Goal: Check status: Check status

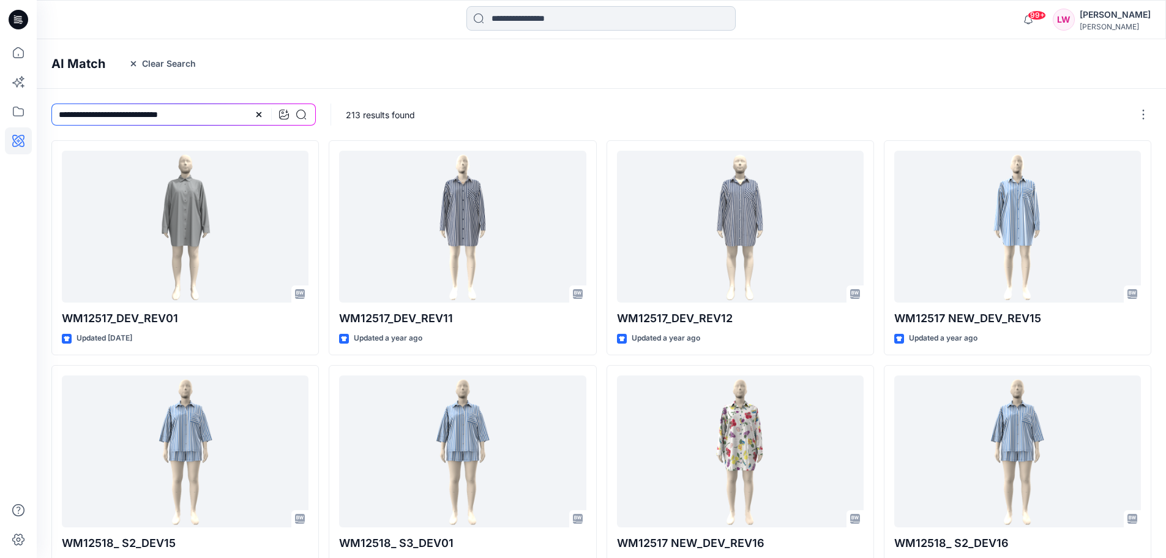
click at [504, 16] on input at bounding box center [600, 18] width 269 height 24
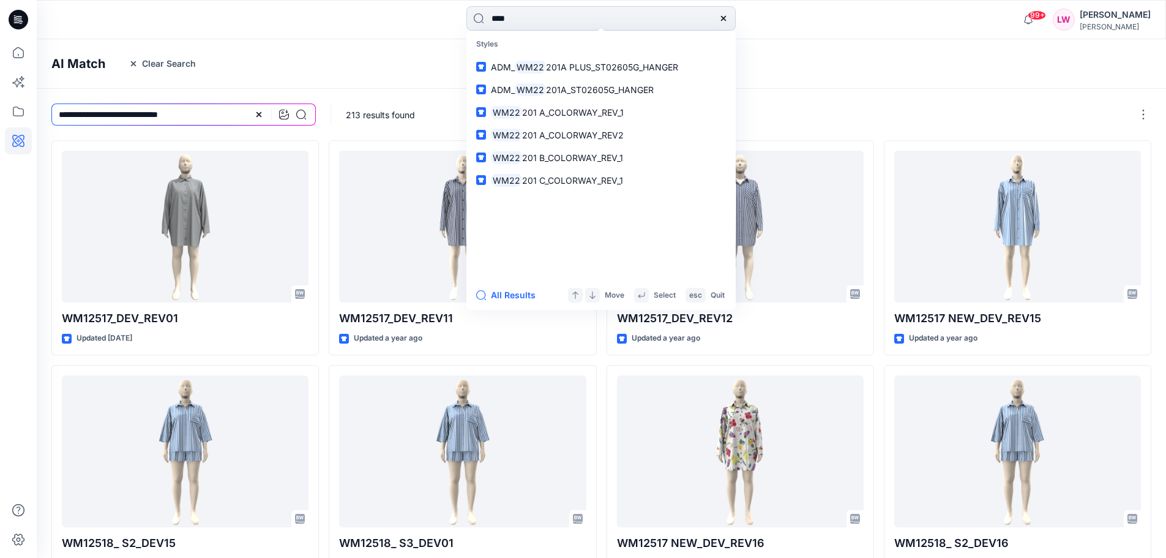
click at [521, 20] on input "****" at bounding box center [600, 18] width 269 height 24
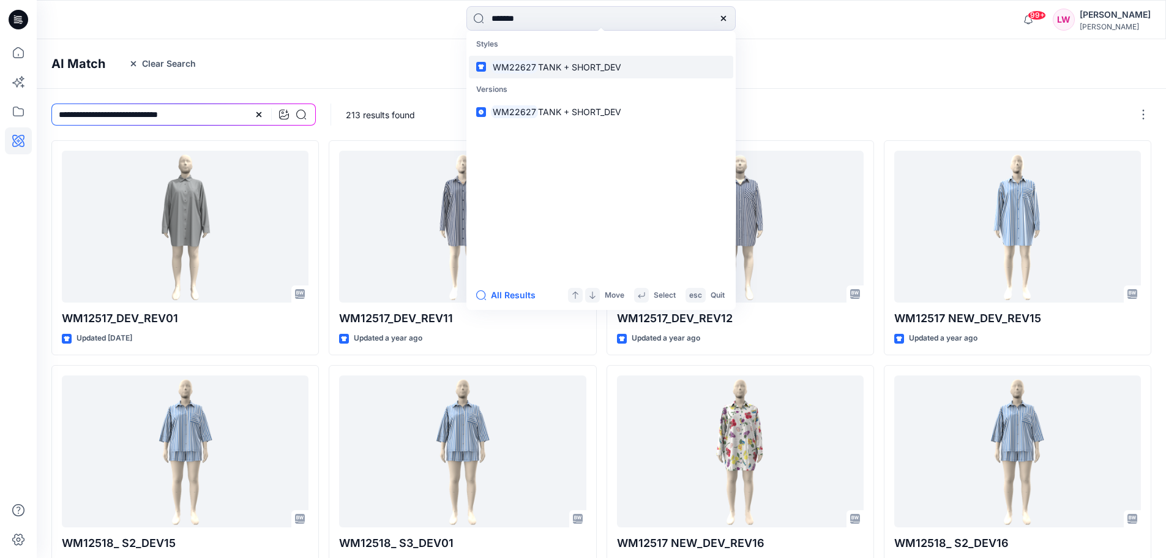
type input "*******"
click at [566, 70] on span "TANK + SHORT_DEV" at bounding box center [579, 67] width 83 height 10
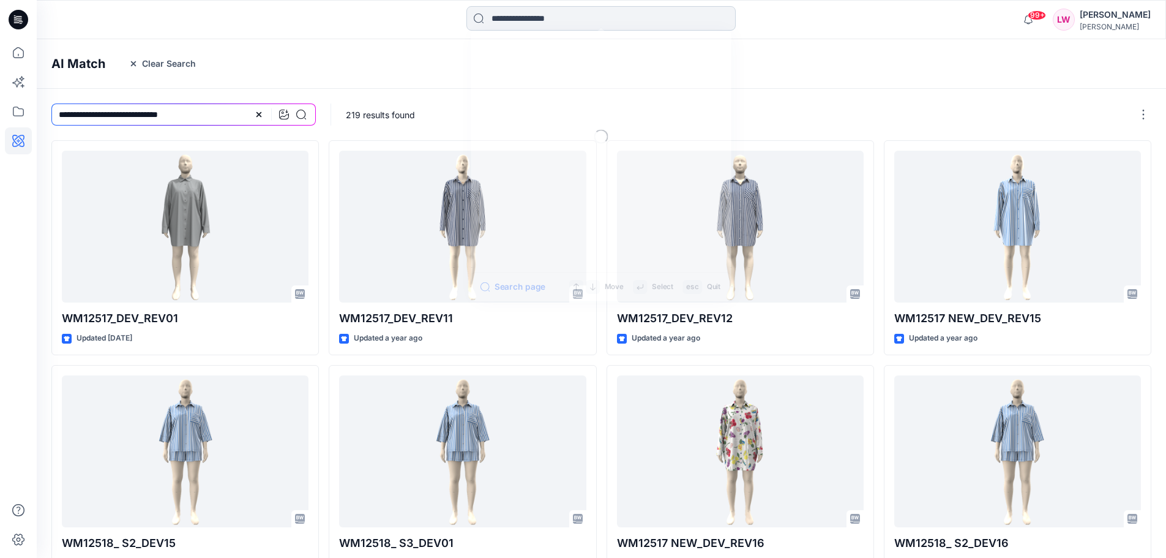
click at [528, 20] on input at bounding box center [600, 18] width 269 height 24
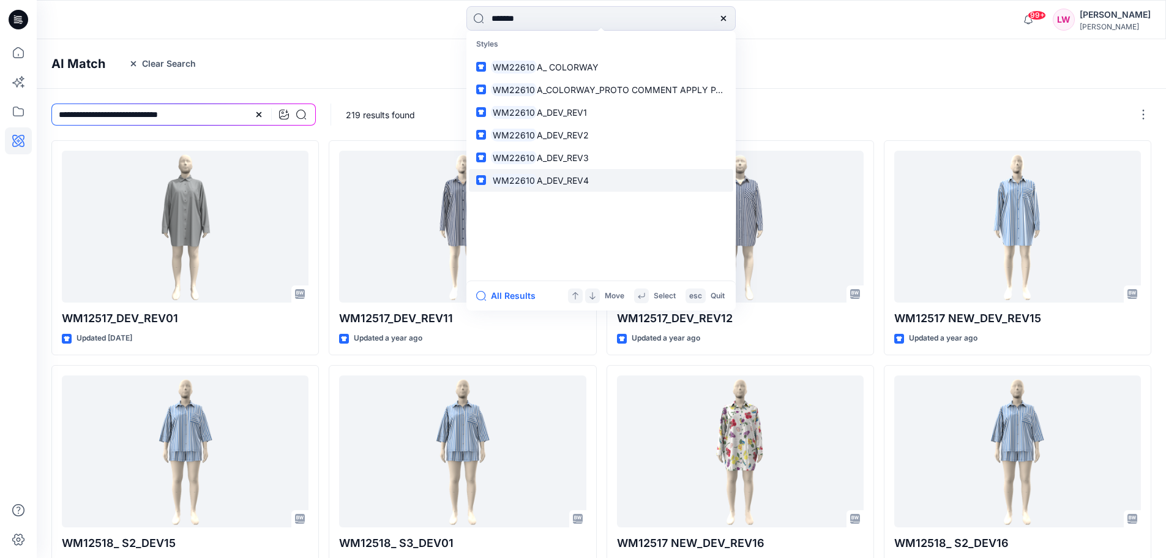
type input "*******"
click at [577, 181] on span "A_DEV_REV4" at bounding box center [563, 180] width 52 height 10
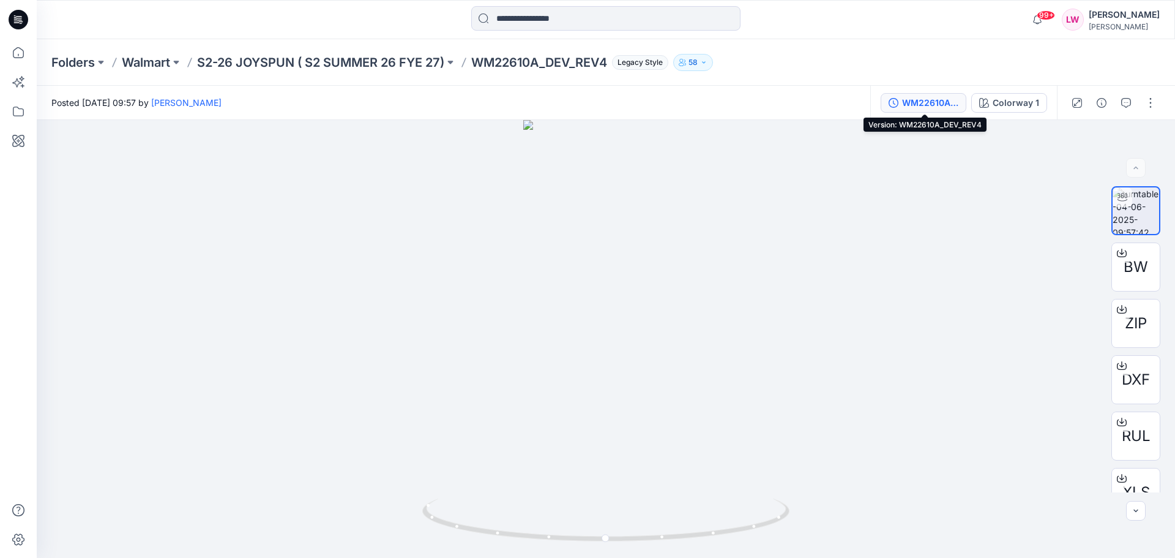
click at [937, 107] on div "WM22610A_DEV_REV4" at bounding box center [930, 102] width 56 height 13
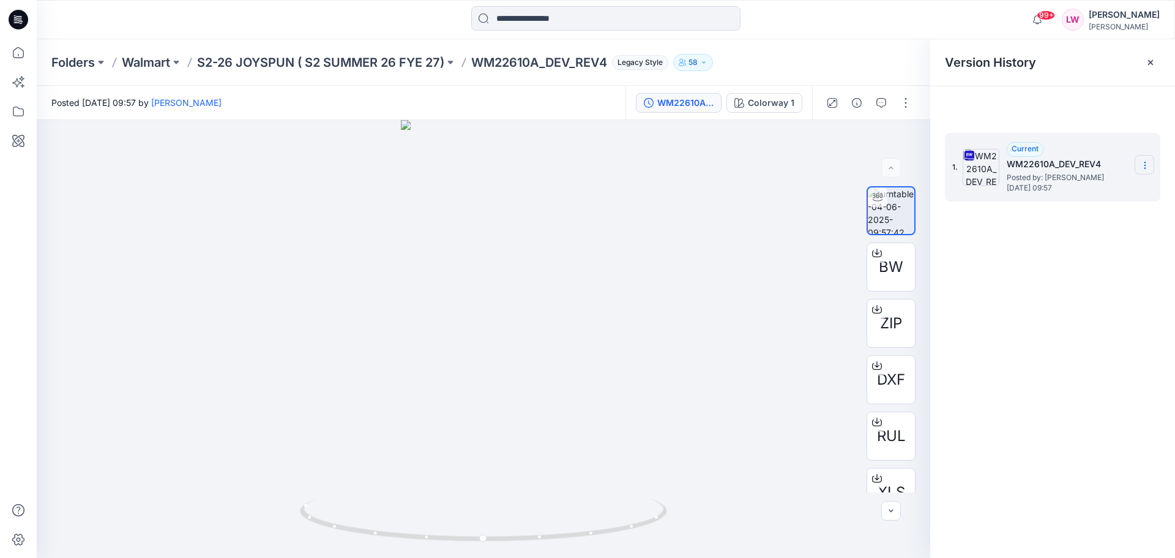
click at [1145, 163] on icon at bounding box center [1145, 162] width 1 height 1
click at [1101, 303] on div "1. Current WM22610A_DEV_REV4 Posted by: [PERSON_NAME] [DATE] 09:57 Download Sou…" at bounding box center [1052, 346] width 245 height 455
click at [886, 100] on icon "button" at bounding box center [882, 103] width 10 height 10
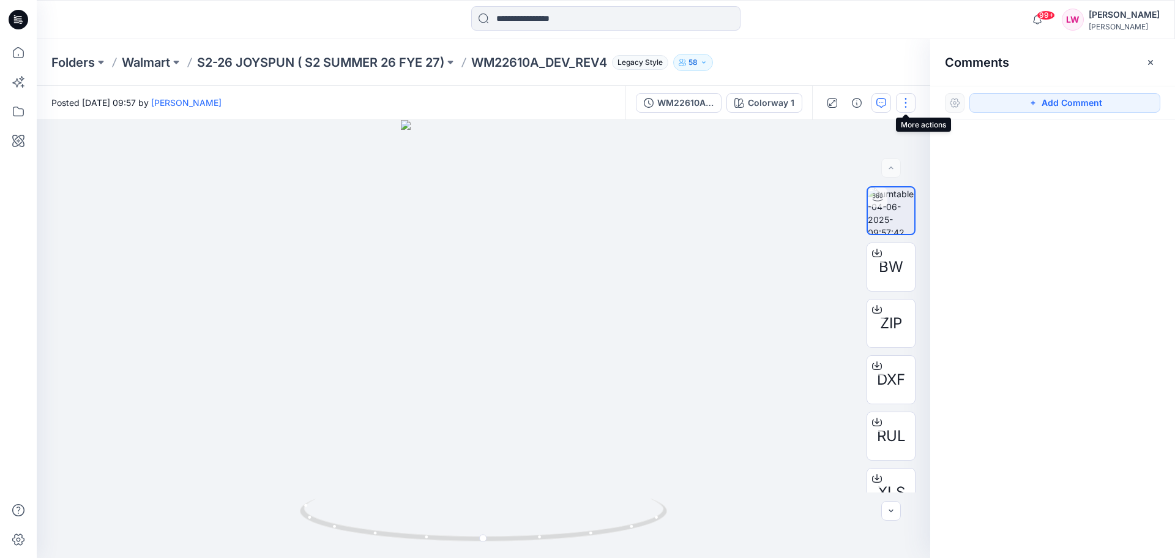
click at [907, 101] on button "button" at bounding box center [906, 103] width 20 height 20
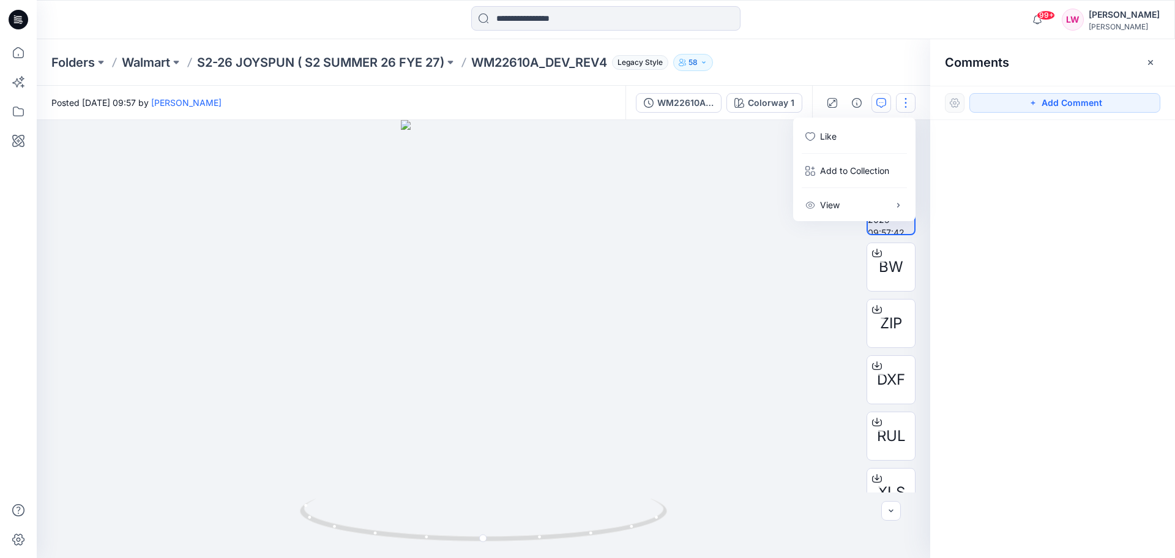
click at [721, 223] on div at bounding box center [484, 339] width 894 height 438
click at [1147, 64] on icon "button" at bounding box center [1151, 63] width 10 height 10
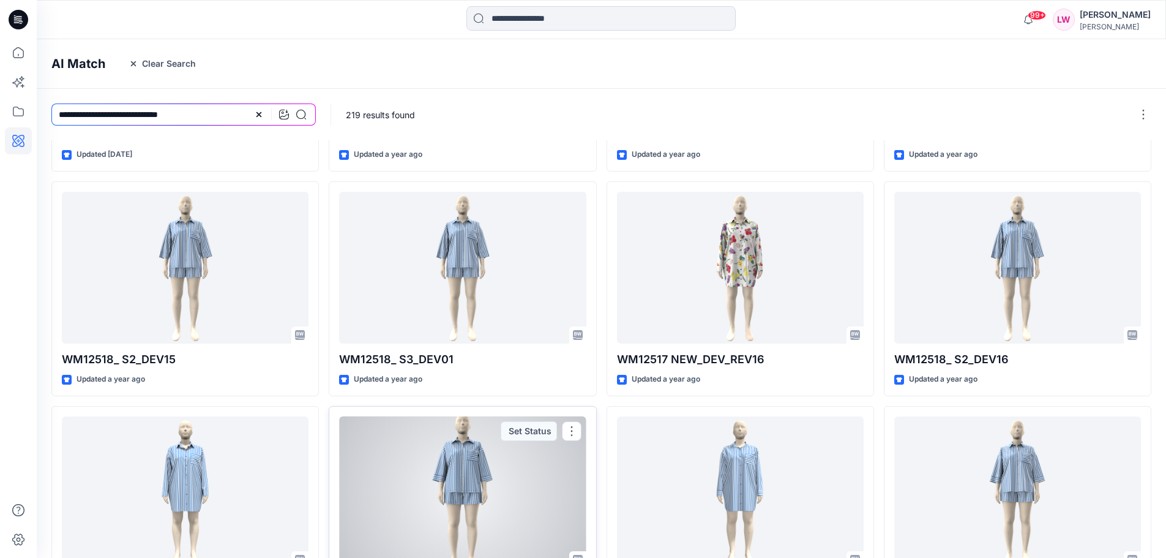
scroll to position [296, 0]
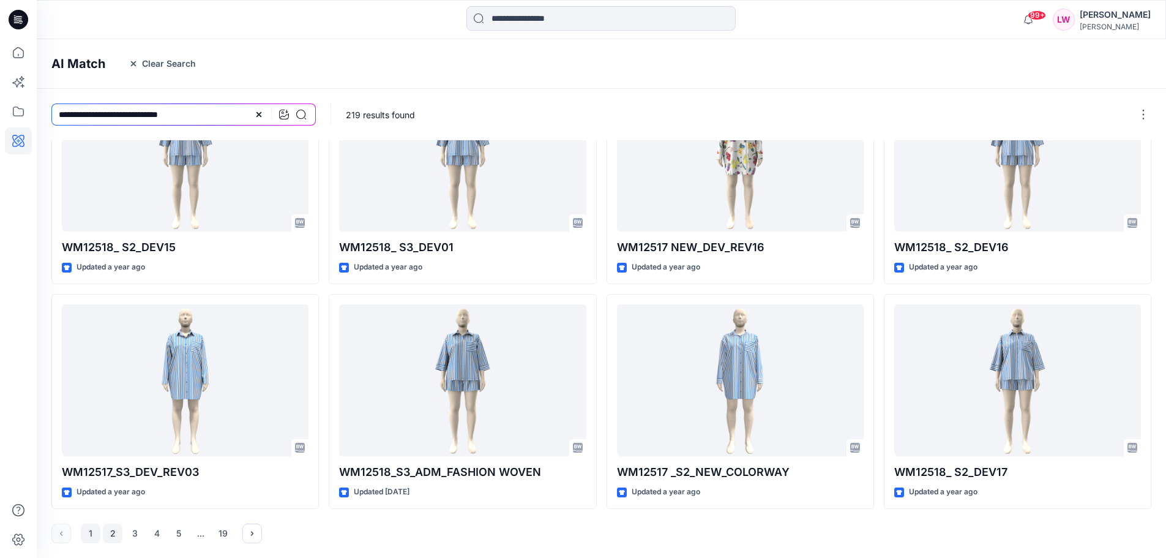
click at [113, 533] on button "2" at bounding box center [113, 533] width 20 height 20
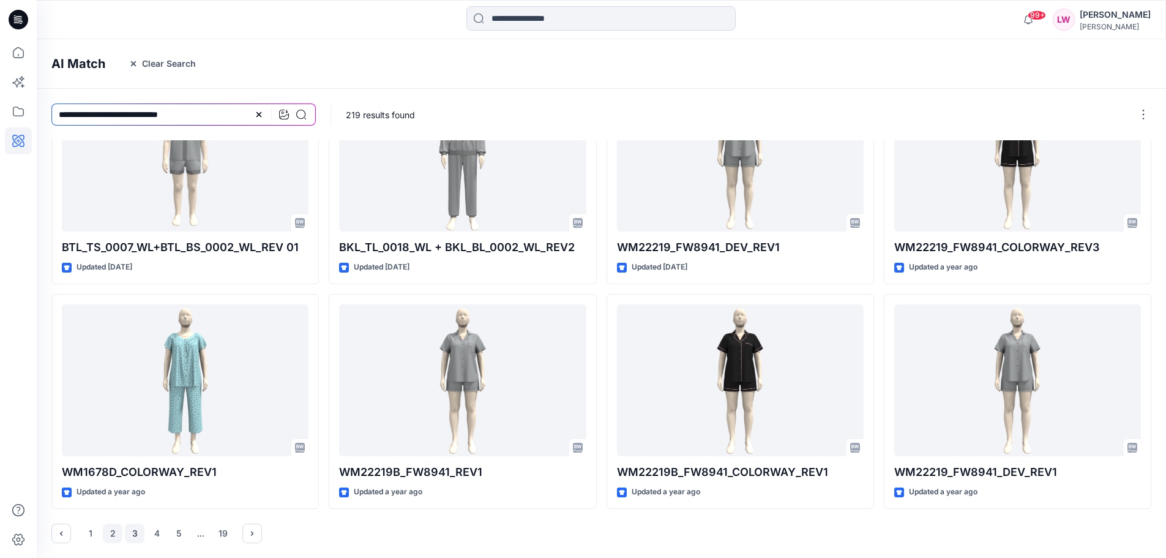
click at [136, 535] on button "3" at bounding box center [135, 533] width 20 height 20
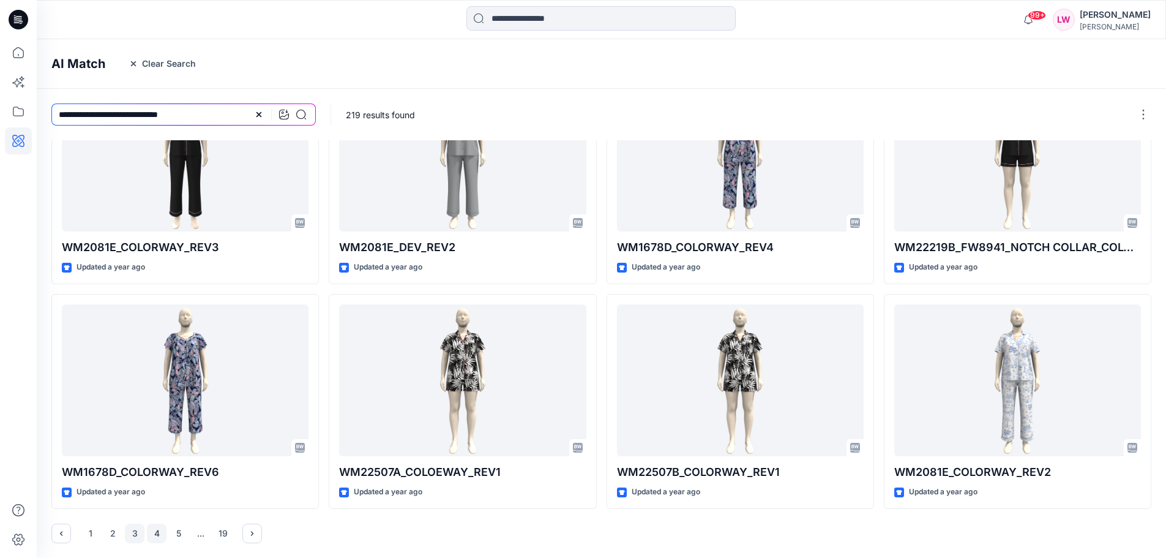
click at [155, 537] on button "4" at bounding box center [157, 533] width 20 height 20
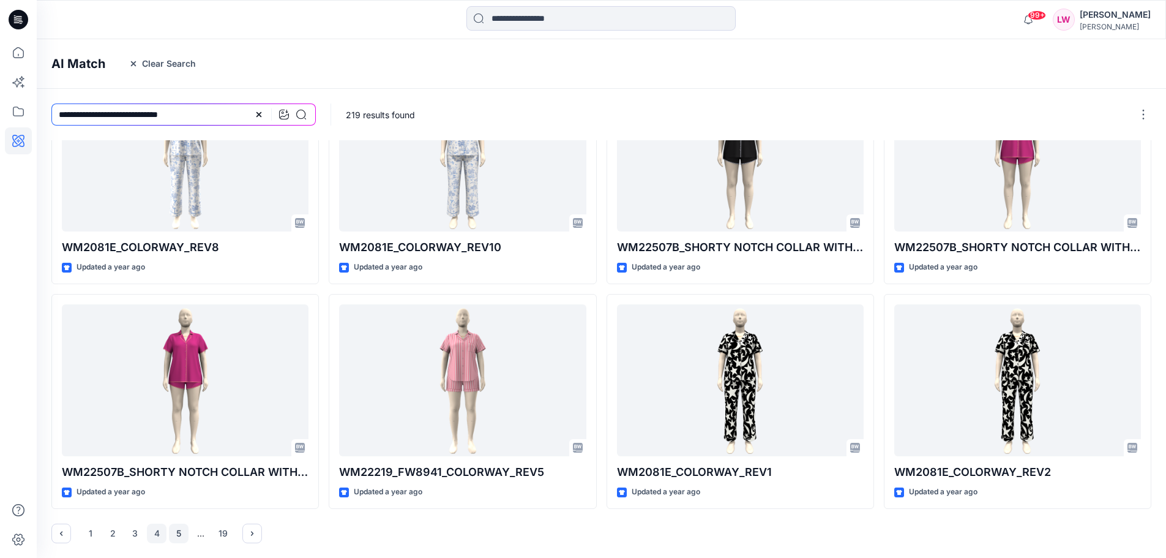
click at [176, 534] on button "5" at bounding box center [179, 533] width 20 height 20
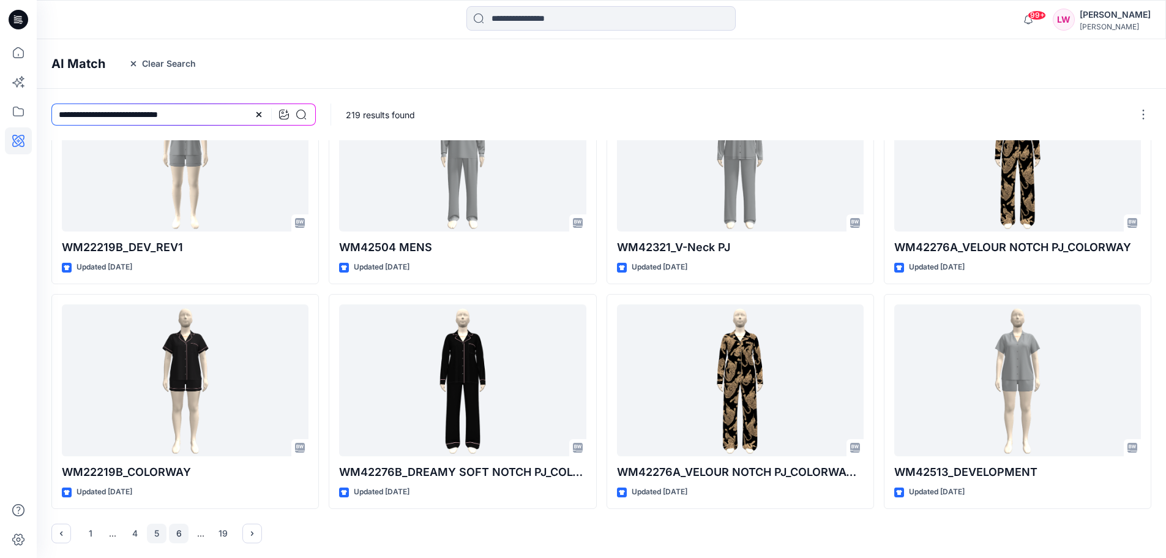
click at [179, 536] on button "6" at bounding box center [179, 533] width 20 height 20
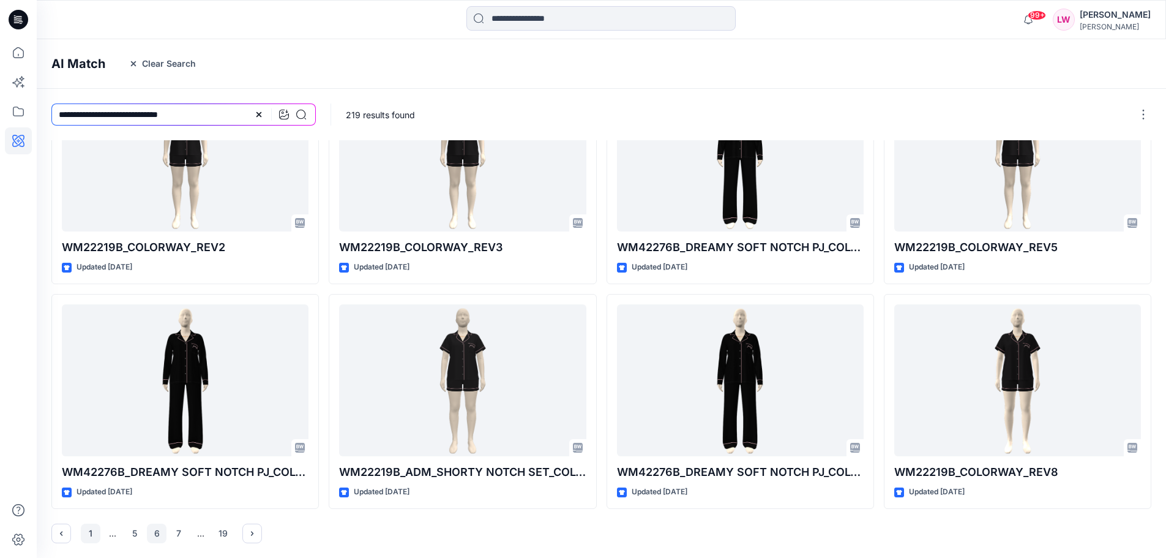
click at [94, 535] on button "1" at bounding box center [91, 533] width 20 height 20
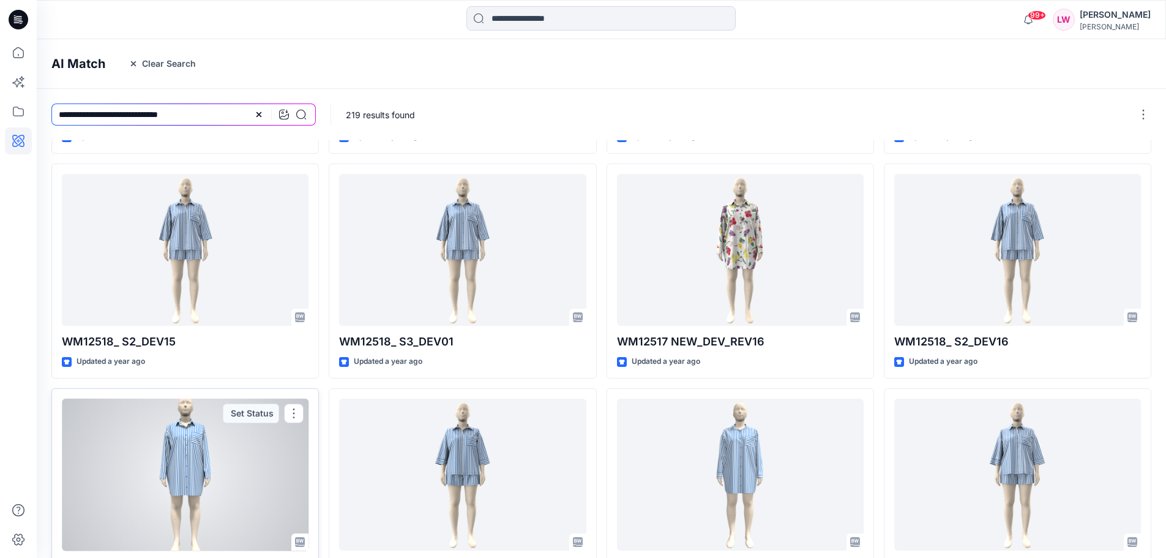
scroll to position [0, 0]
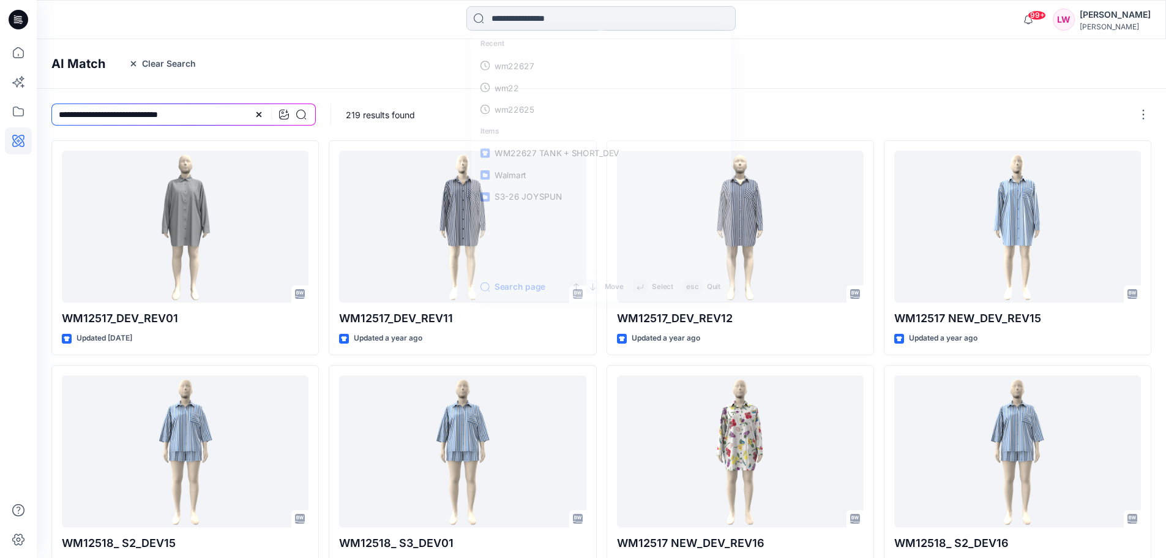
click at [509, 20] on input at bounding box center [600, 18] width 269 height 24
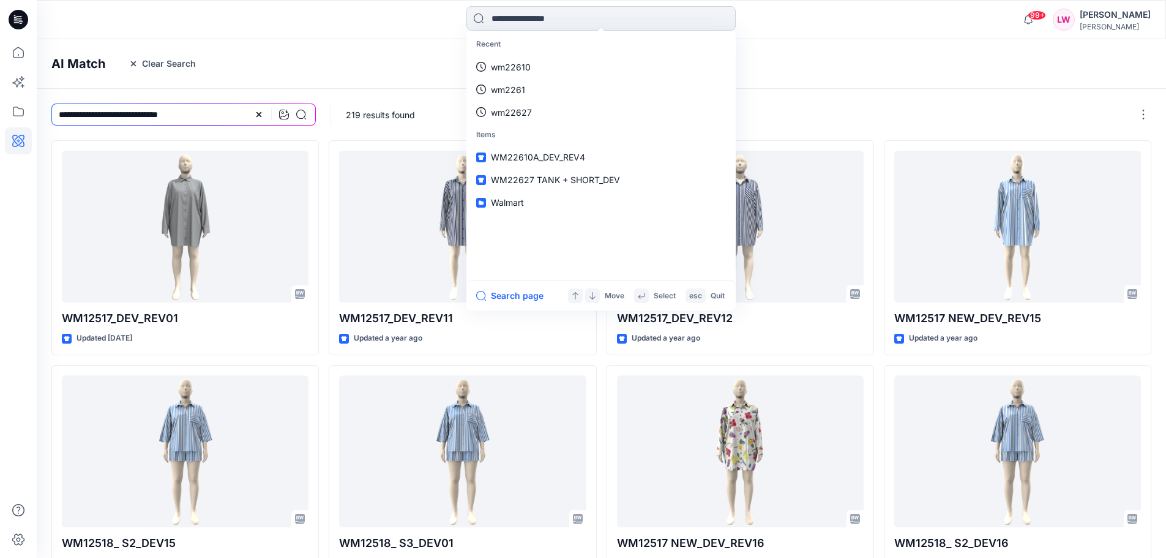
click at [558, 23] on input at bounding box center [600, 18] width 269 height 24
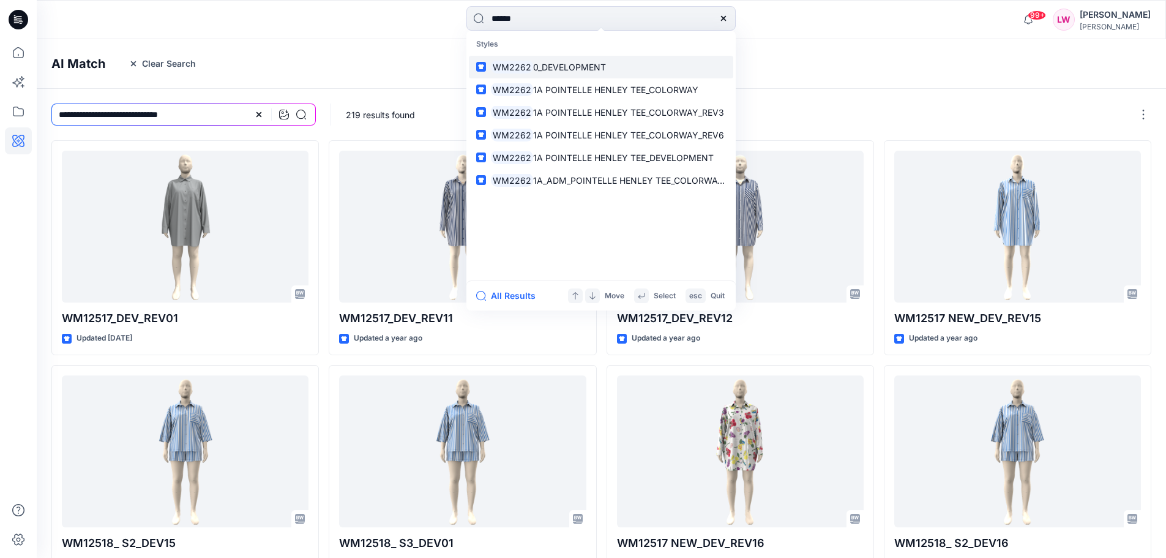
type input "******"
click at [546, 65] on span "0_DEVELOPMENT" at bounding box center [569, 67] width 73 height 10
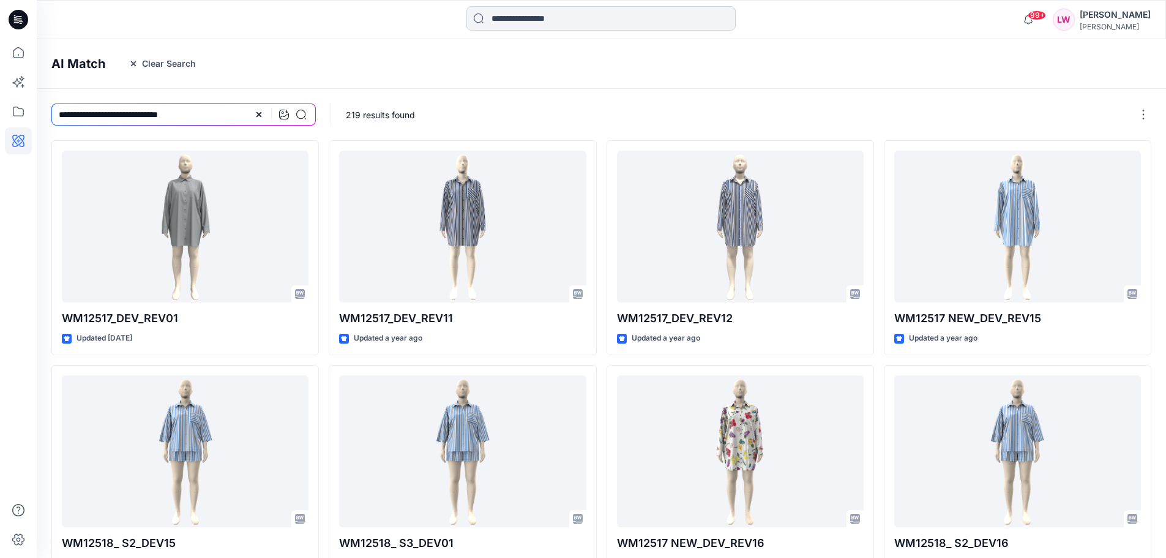
click at [507, 22] on input at bounding box center [600, 18] width 269 height 24
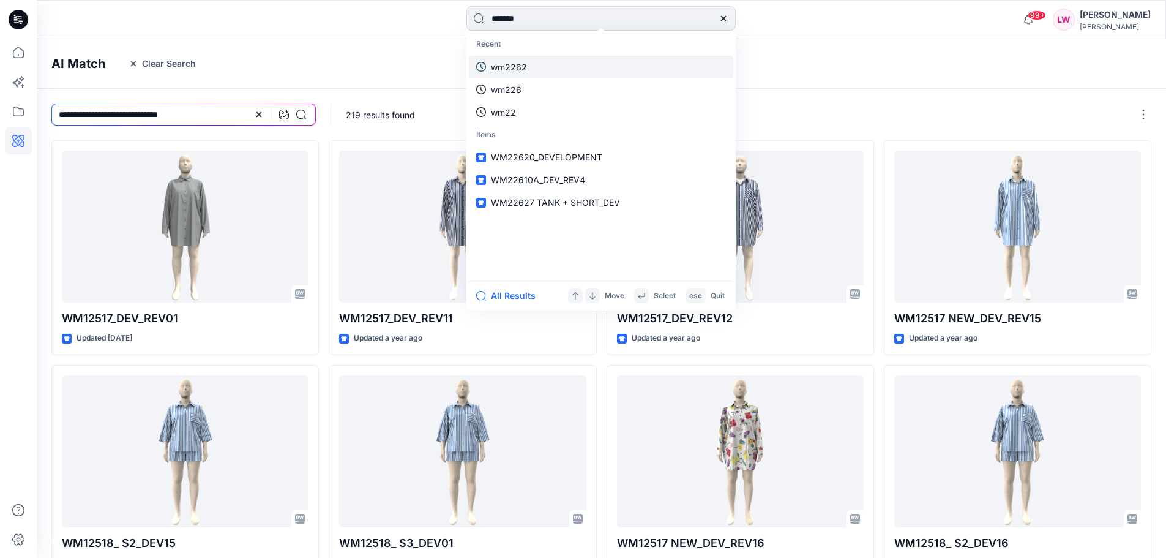
type input "*******"
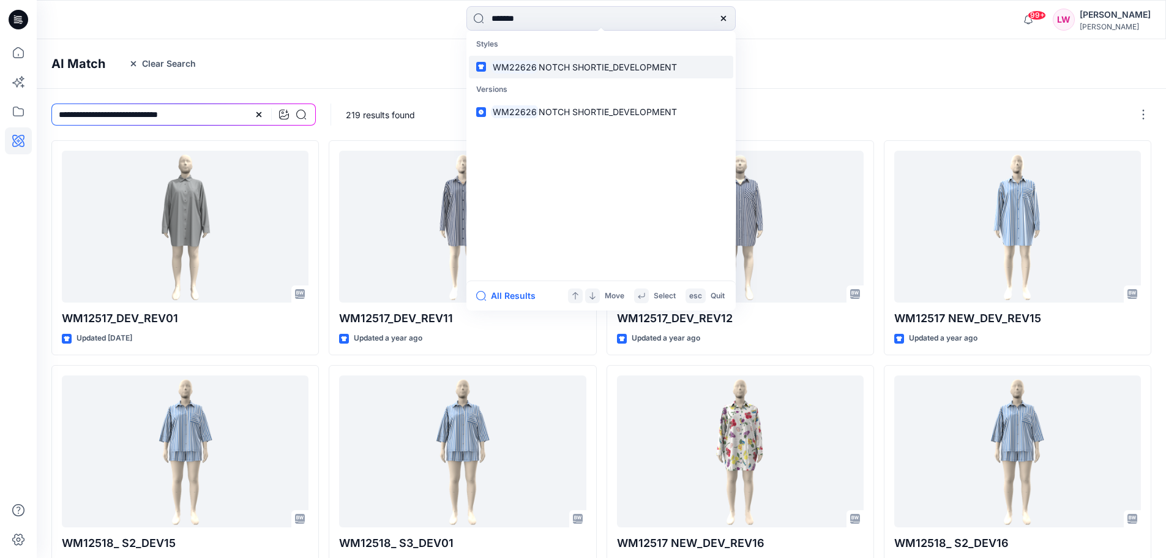
click at [514, 65] on mark "WM22626" at bounding box center [515, 67] width 48 height 14
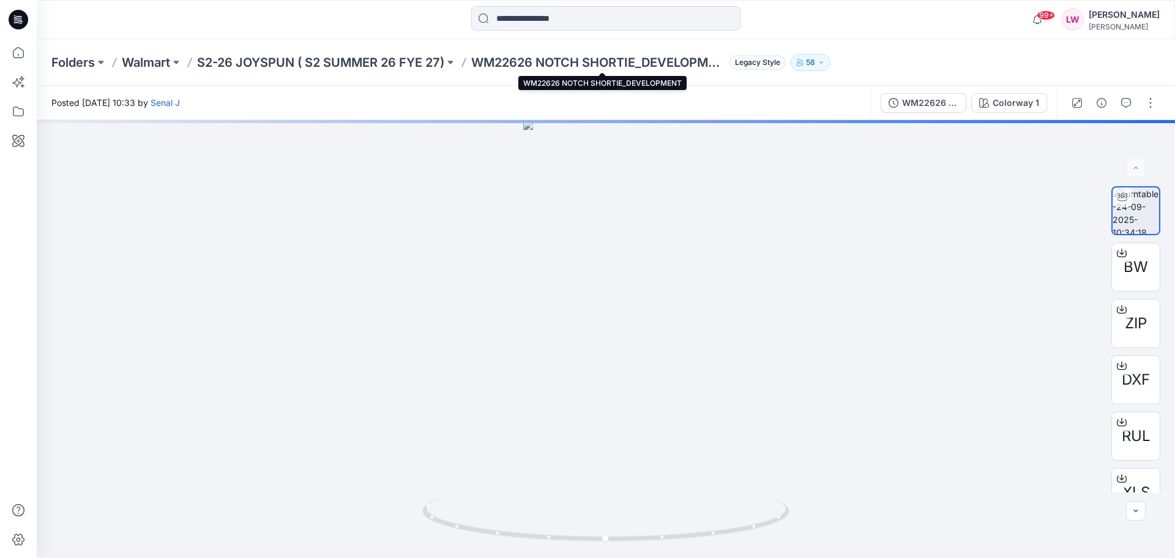
click at [668, 63] on p "WM22626 NOTCH SHORTIE_DEVELOPMENT" at bounding box center [597, 62] width 253 height 17
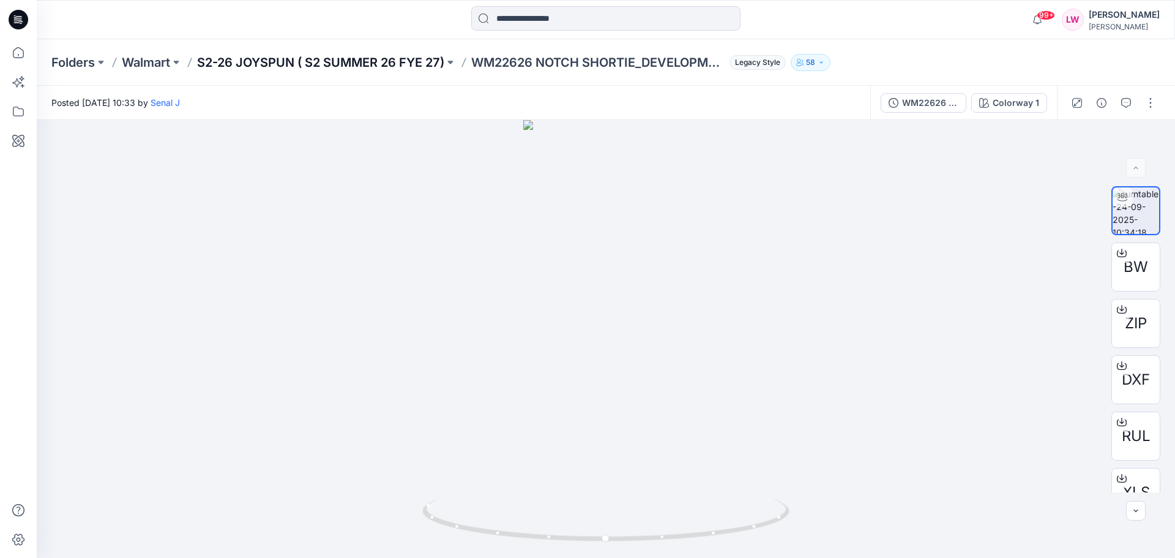
click at [380, 59] on p "S2-26 JOYSPUN ( S2 SUMMER 26 FYE 27)" at bounding box center [320, 62] width 247 height 17
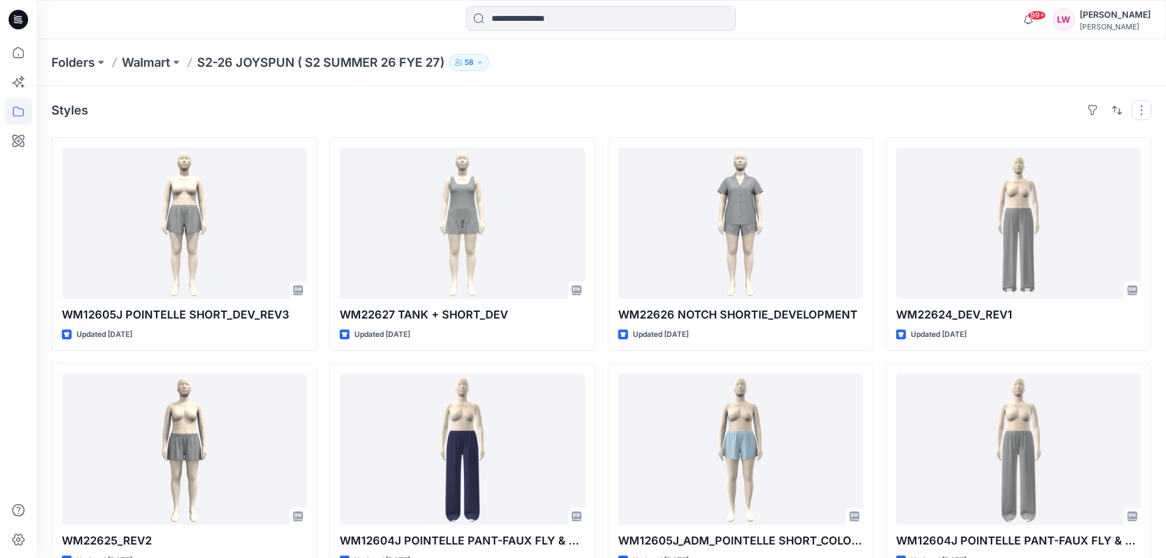
click at [1139, 105] on button "button" at bounding box center [1142, 110] width 20 height 20
click at [1115, 113] on button "button" at bounding box center [1117, 110] width 20 height 20
click at [1094, 110] on button "button" at bounding box center [1093, 110] width 20 height 20
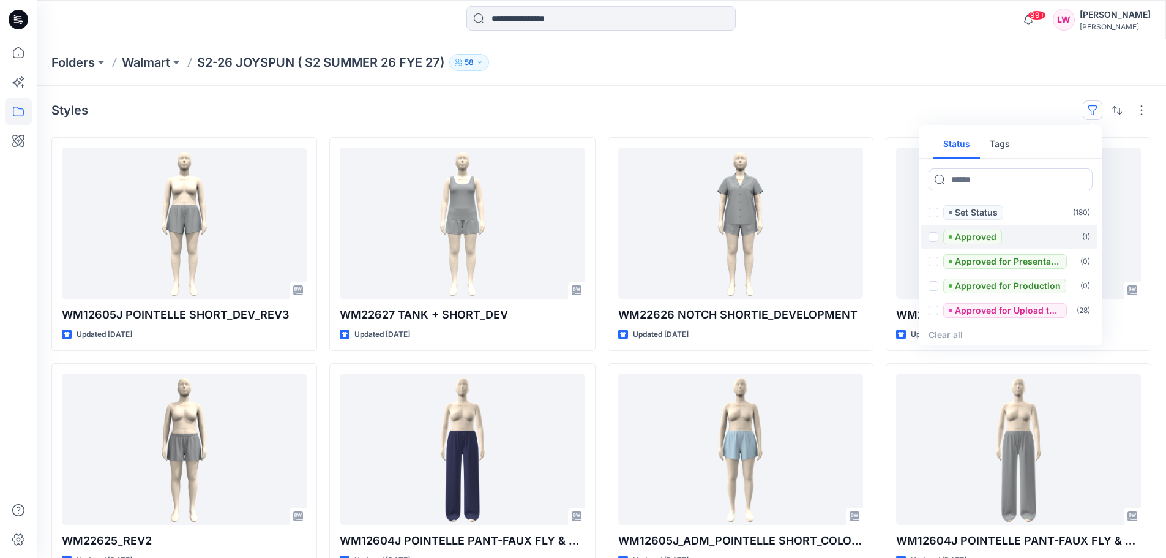
click at [935, 239] on span at bounding box center [934, 237] width 10 height 10
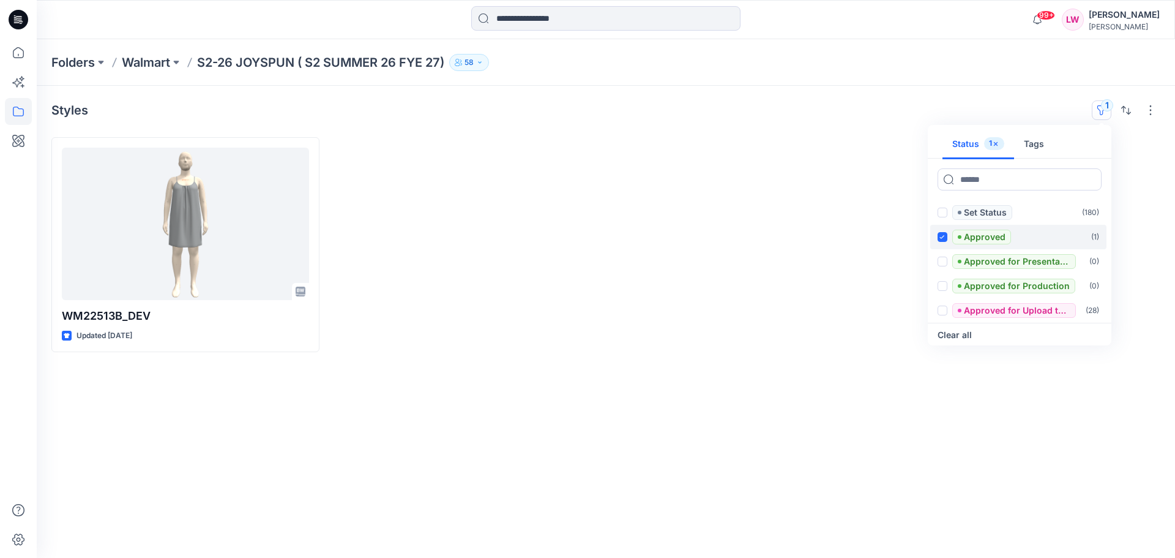
click at [939, 237] on span at bounding box center [943, 237] width 10 height 10
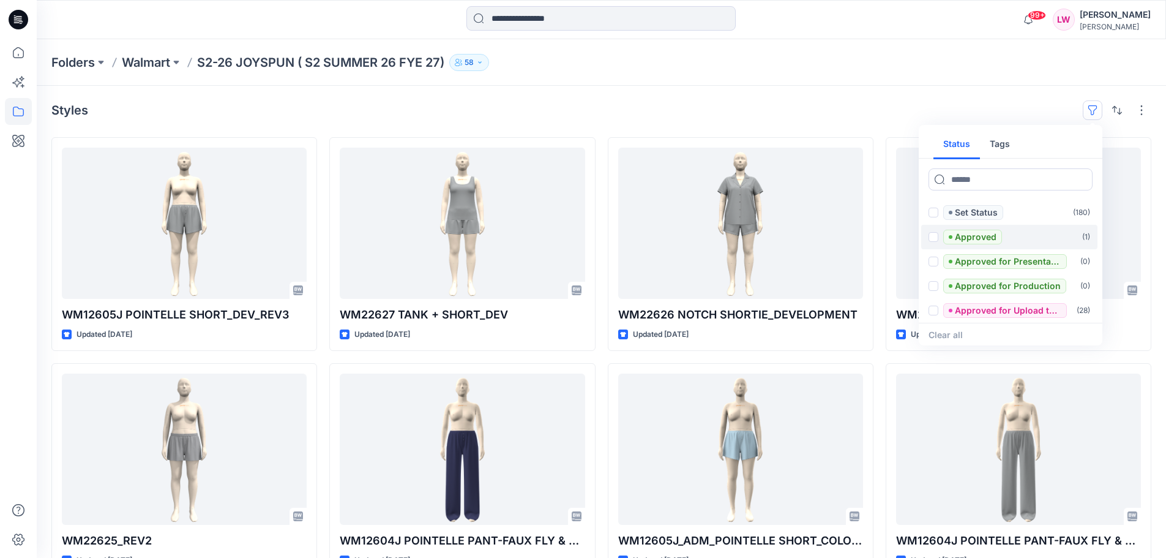
click at [936, 236] on span at bounding box center [934, 237] width 10 height 10
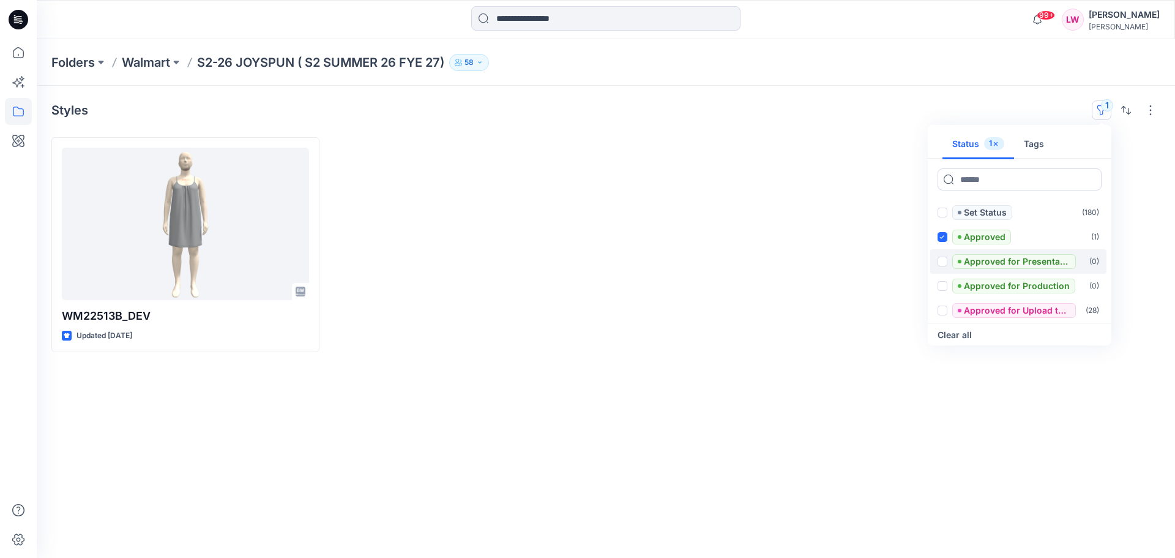
click at [938, 261] on label "Approved for Presentation ( 0 )" at bounding box center [1018, 261] width 176 height 24
click at [942, 287] on span at bounding box center [943, 286] width 10 height 10
click at [948, 310] on div "Approved for Upload to customer platform" at bounding box center [1007, 310] width 138 height 15
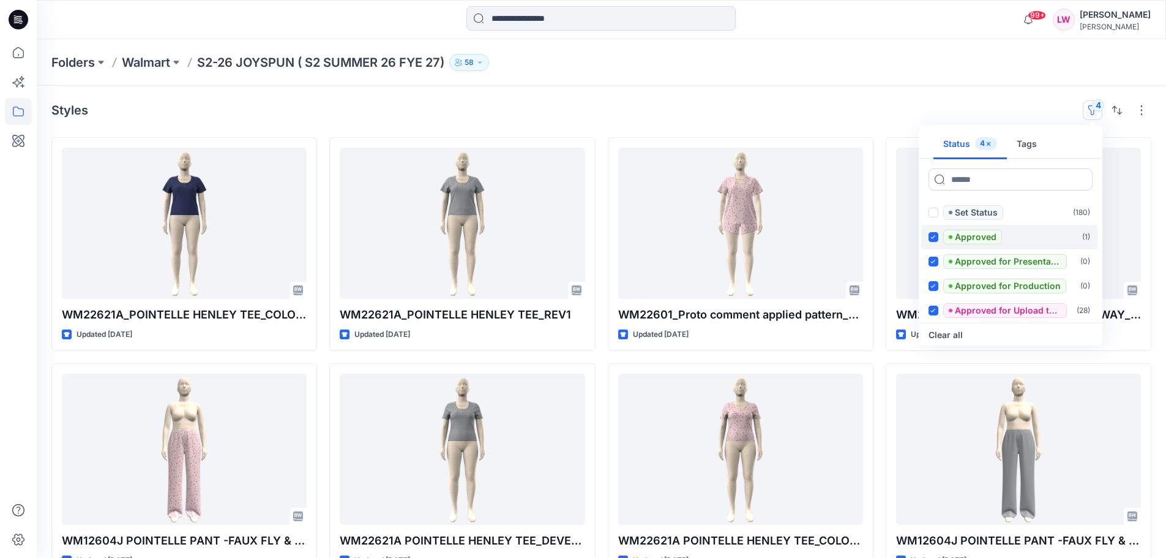
click at [935, 242] on div "Approved" at bounding box center [965, 237] width 73 height 15
click at [935, 260] on icon at bounding box center [933, 262] width 6 height 4
click at [932, 288] on icon at bounding box center [933, 286] width 6 height 4
click at [937, 212] on span at bounding box center [934, 213] width 10 height 10
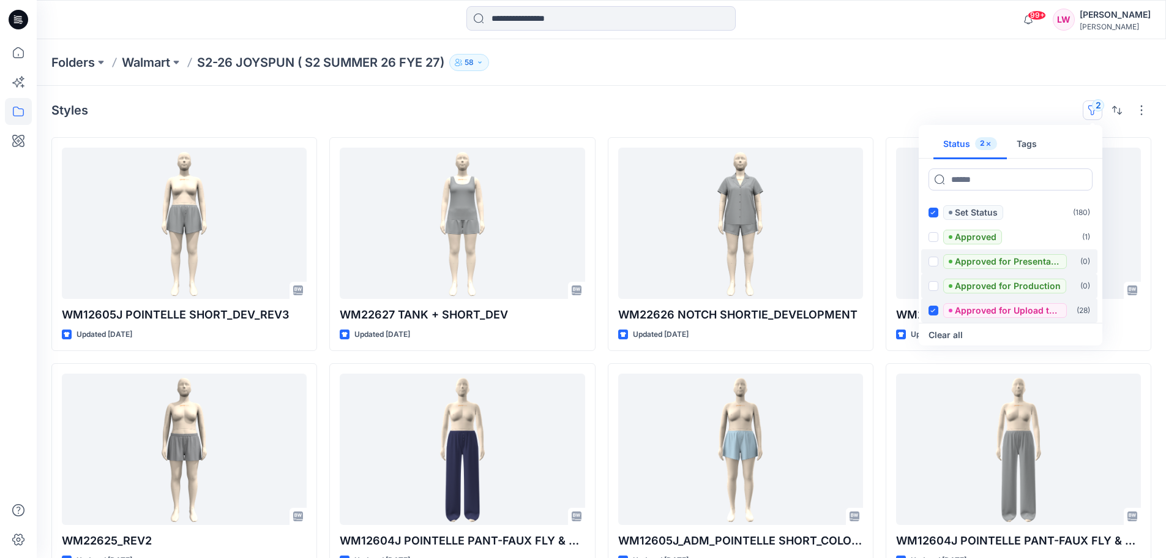
click at [930, 306] on span at bounding box center [934, 310] width 10 height 10
click at [931, 215] on span at bounding box center [934, 213] width 10 height 10
click at [830, 82] on div "Folders Walmart S2-26 JOYSPUN ( S2 SUMMER 26 FYE 27) 58" at bounding box center [601, 62] width 1129 height 47
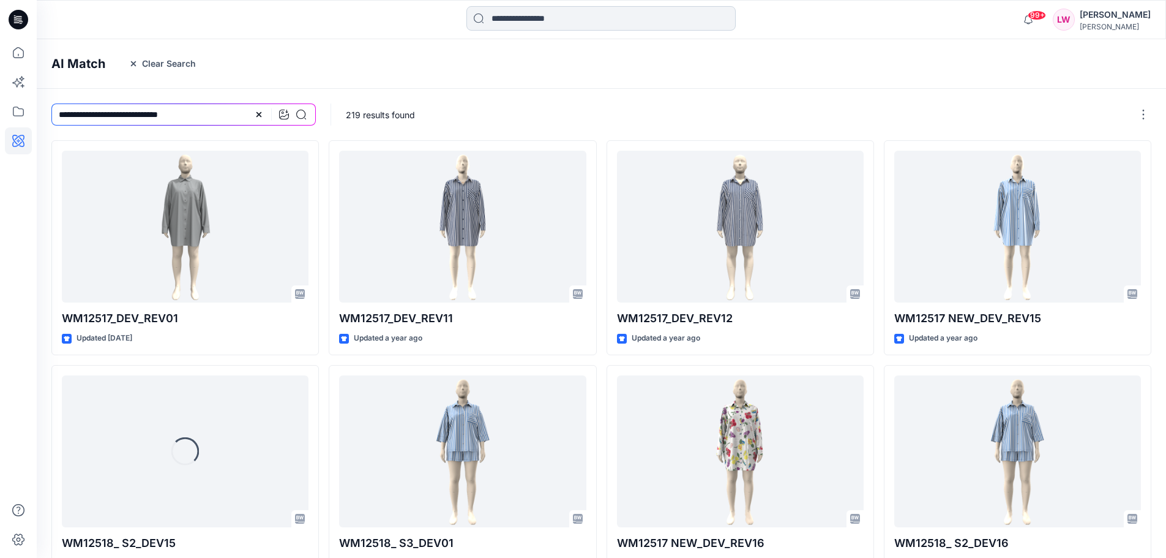
click at [521, 29] on input at bounding box center [600, 18] width 269 height 24
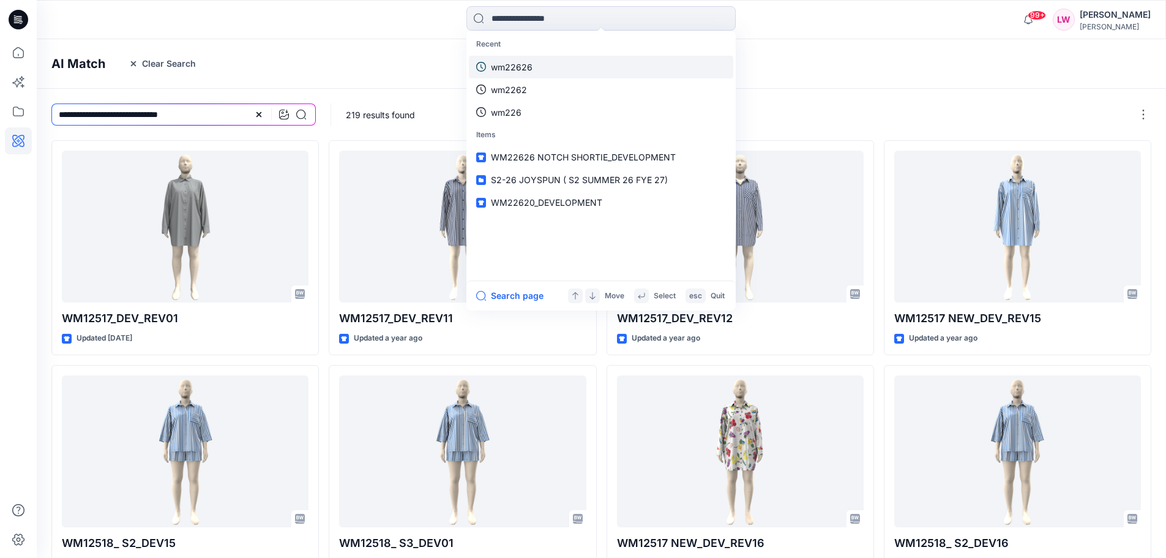
click at [522, 61] on p "wm22626" at bounding box center [512, 67] width 42 height 13
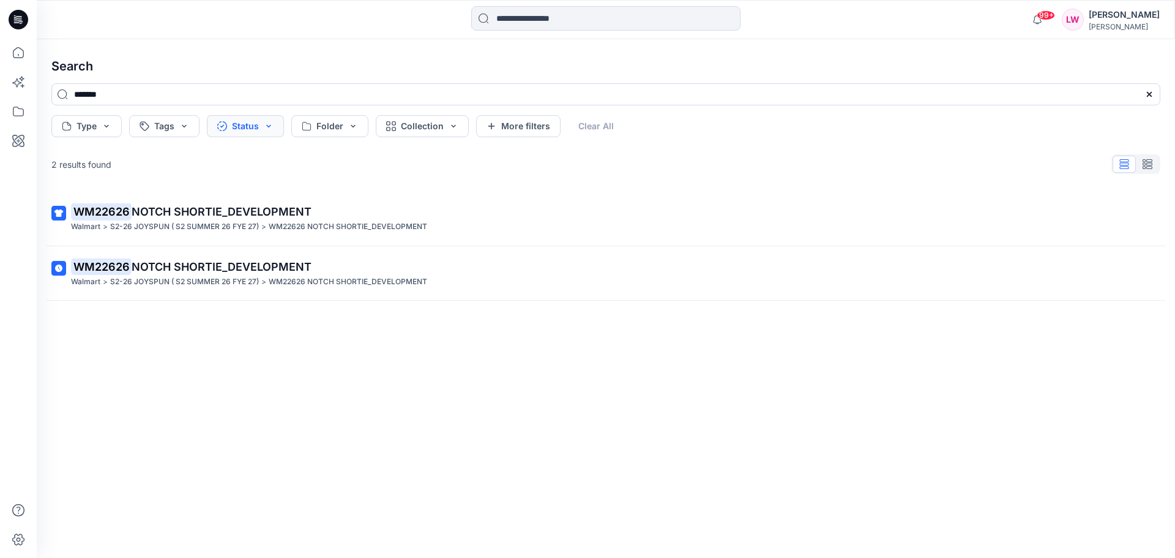
click at [274, 131] on button "Status" at bounding box center [245, 126] width 77 height 22
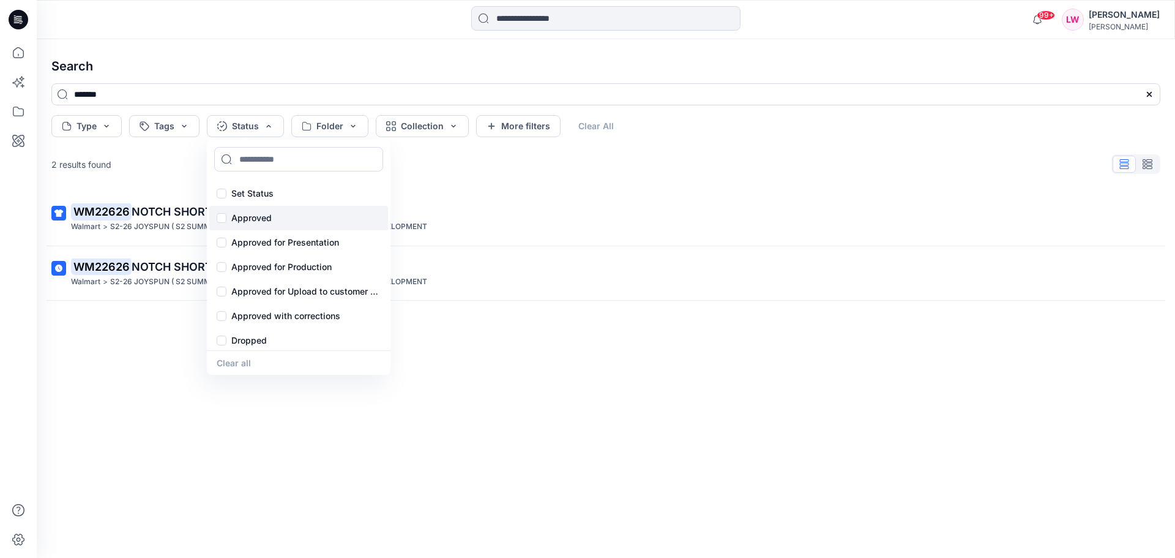
click at [244, 219] on p "Approved" at bounding box center [251, 218] width 40 height 15
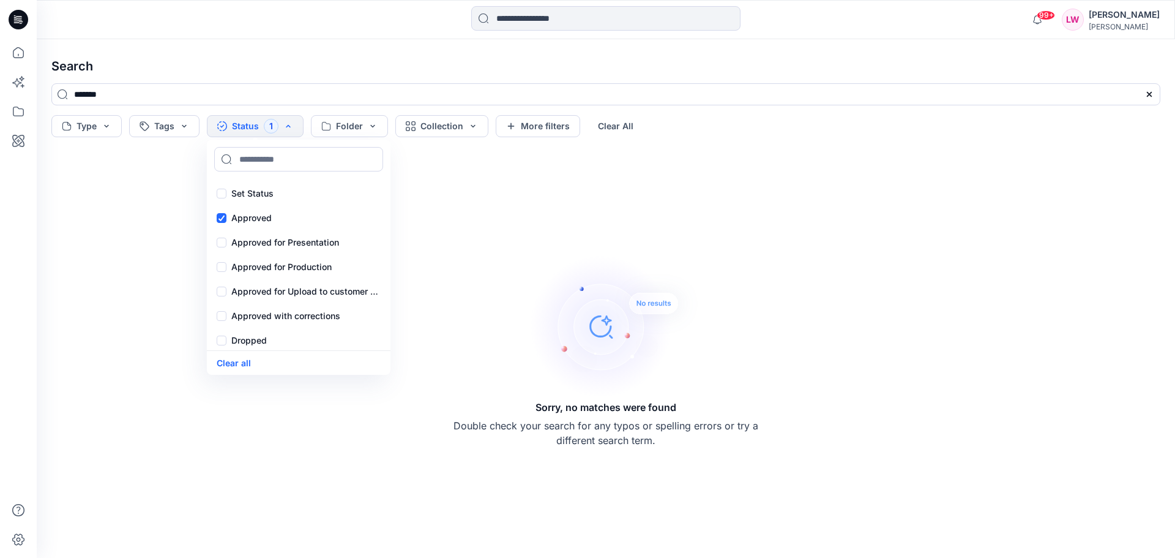
click at [509, 223] on div "Sorry, no matches were found Double check your search for any typos or spelling…" at bounding box center [606, 350] width 1129 height 396
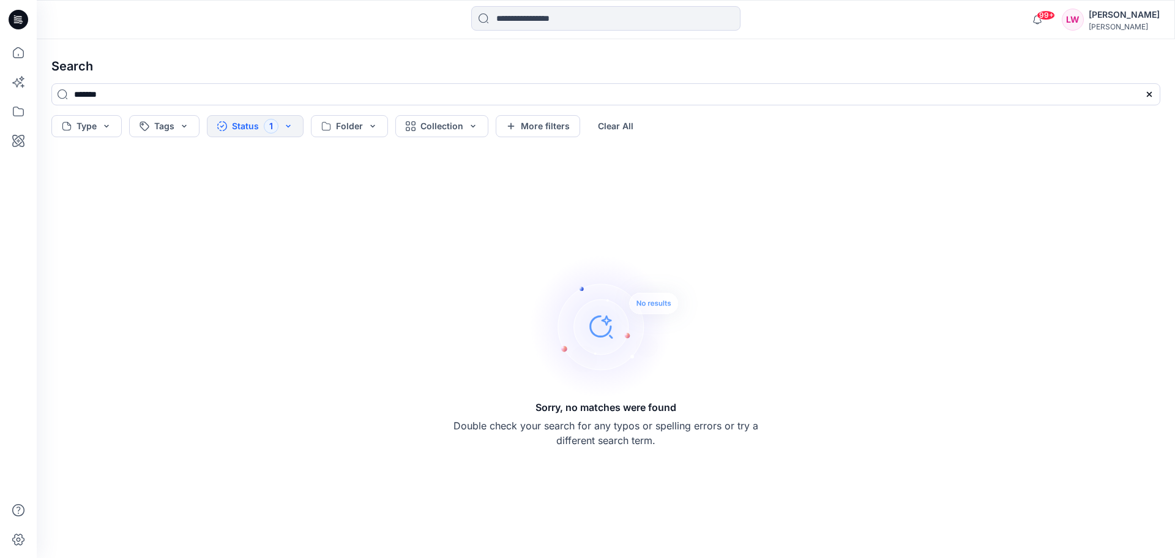
click at [207, 115] on button "Status 1" at bounding box center [255, 126] width 97 height 22
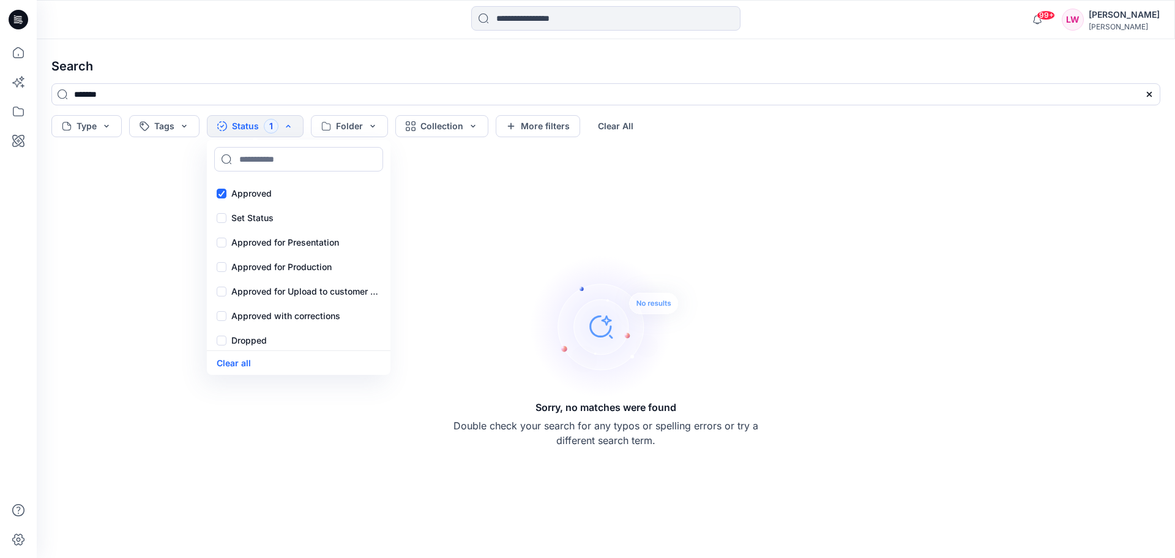
click at [829, 7] on div at bounding box center [605, 19] width 569 height 27
